Goal: Check status: Check status

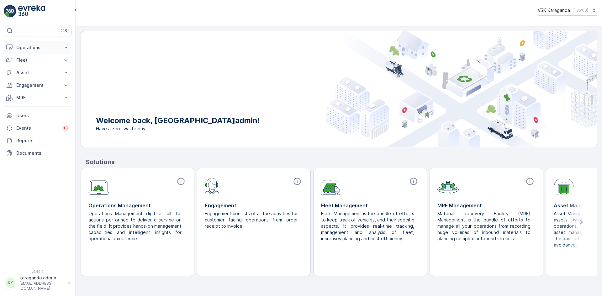
click at [24, 51] on button "Operations" at bounding box center [38, 47] width 68 height 13
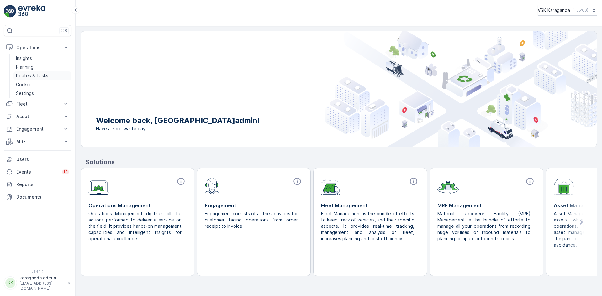
click at [30, 75] on p "Routes & Tasks" at bounding box center [32, 76] width 32 height 6
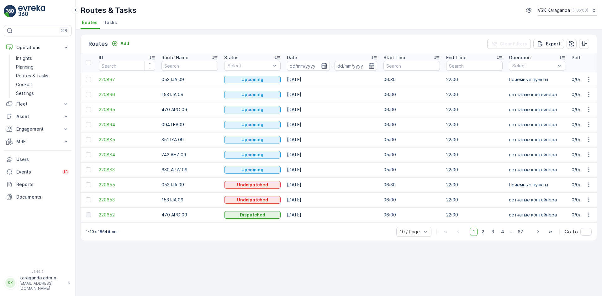
click at [322, 65] on icon "button" at bounding box center [324, 66] width 6 height 6
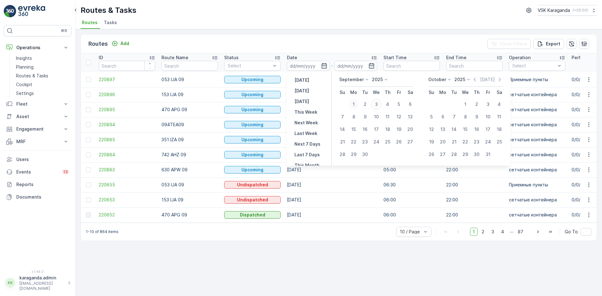
click at [355, 106] on div "1" at bounding box center [354, 104] width 10 height 10
type input "[DATE]"
click at [355, 106] on div "1" at bounding box center [354, 104] width 10 height 10
type input "[DATE]"
click at [355, 106] on div "1" at bounding box center [354, 104] width 10 height 10
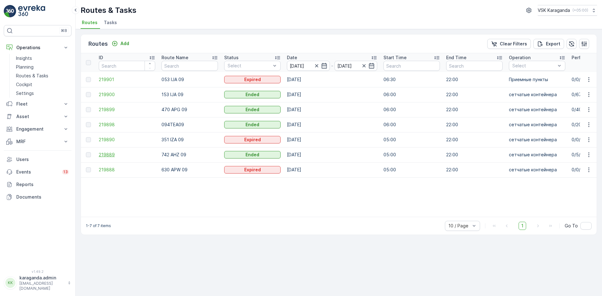
click at [104, 154] on span "219889" at bounding box center [127, 155] width 56 height 6
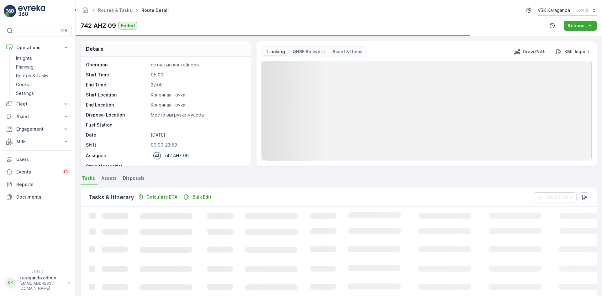
click at [125, 177] on span "Disposals" at bounding box center [134, 178] width 22 height 6
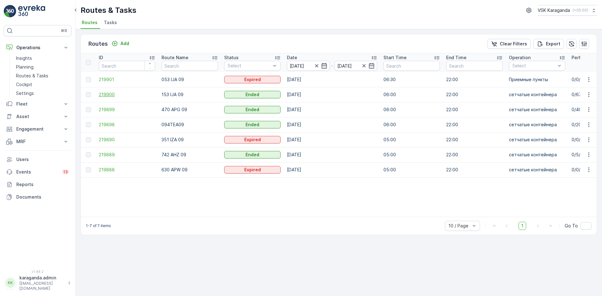
click at [107, 94] on span "219900" at bounding box center [127, 95] width 56 height 6
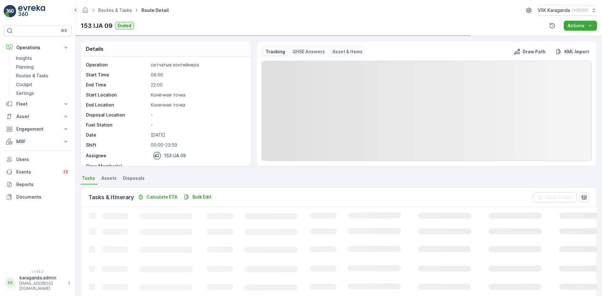
click at [135, 181] on span "Disposals" at bounding box center [134, 178] width 22 height 6
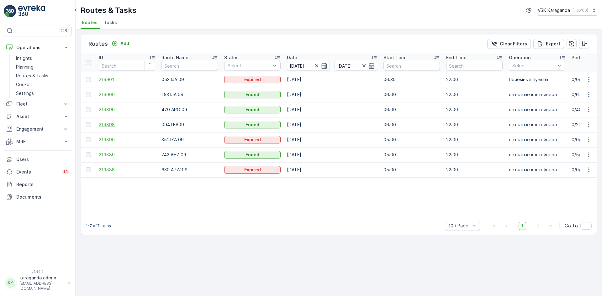
click at [100, 125] on span "219898" at bounding box center [127, 125] width 56 height 6
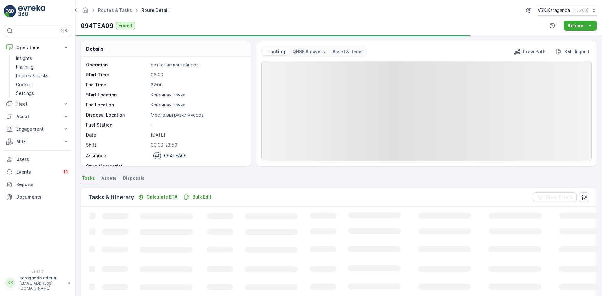
click at [133, 177] on span "Disposals" at bounding box center [134, 178] width 22 height 6
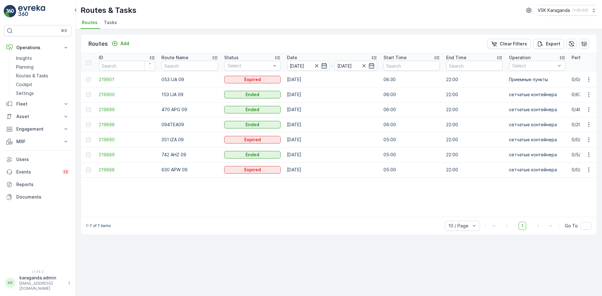
click at [320, 68] on div at bounding box center [320, 66] width 14 height 6
click at [326, 67] on icon "button" at bounding box center [324, 66] width 6 height 6
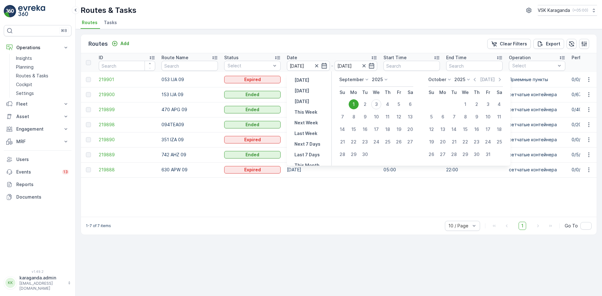
click at [379, 104] on div "3" at bounding box center [376, 104] width 10 height 10
type input "[DATE]"
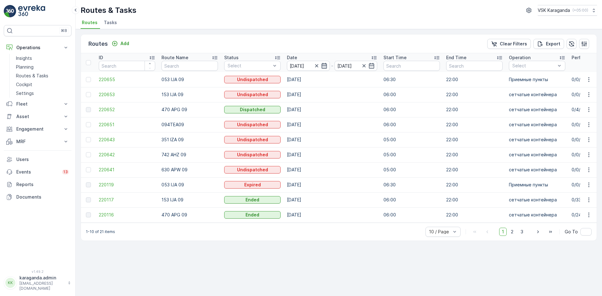
click at [325, 64] on icon "button" at bounding box center [323, 66] width 5 height 6
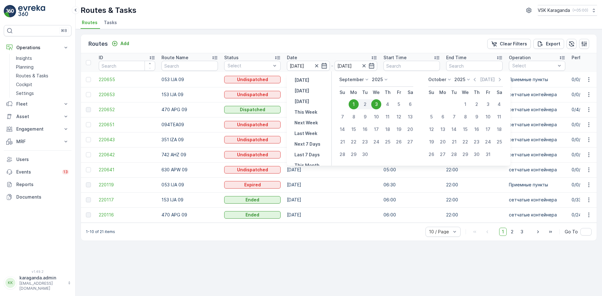
click at [378, 107] on div "3" at bounding box center [376, 104] width 10 height 10
type input "[DATE]"
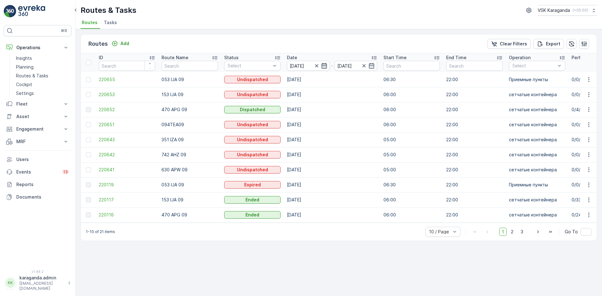
click at [324, 68] on icon "button" at bounding box center [324, 66] width 6 height 6
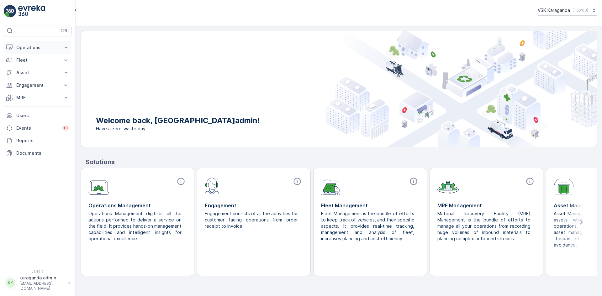
click at [36, 50] on p "Operations" at bounding box center [37, 48] width 43 height 6
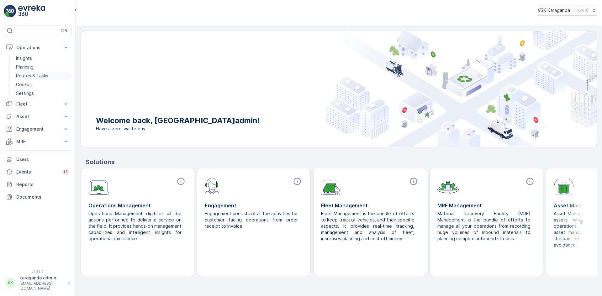
click at [31, 77] on p "Routes & Tasks" at bounding box center [32, 76] width 32 height 6
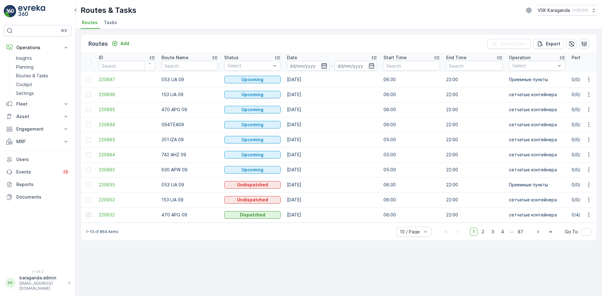
click at [321, 66] on icon "button" at bounding box center [323, 66] width 5 height 6
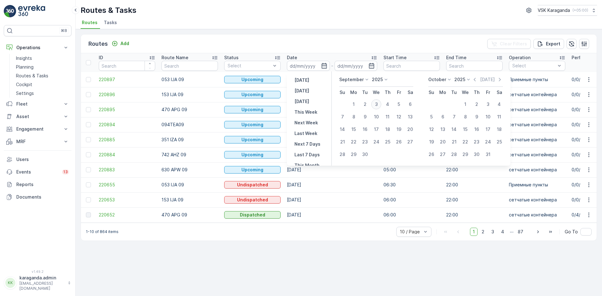
click at [374, 104] on div "3" at bounding box center [376, 104] width 10 height 10
type input "[DATE]"
click at [374, 104] on div "3" at bounding box center [376, 104] width 10 height 10
type input "[DATE]"
click at [374, 104] on div "3" at bounding box center [376, 104] width 10 height 10
